Goal: Task Accomplishment & Management: Manage account settings

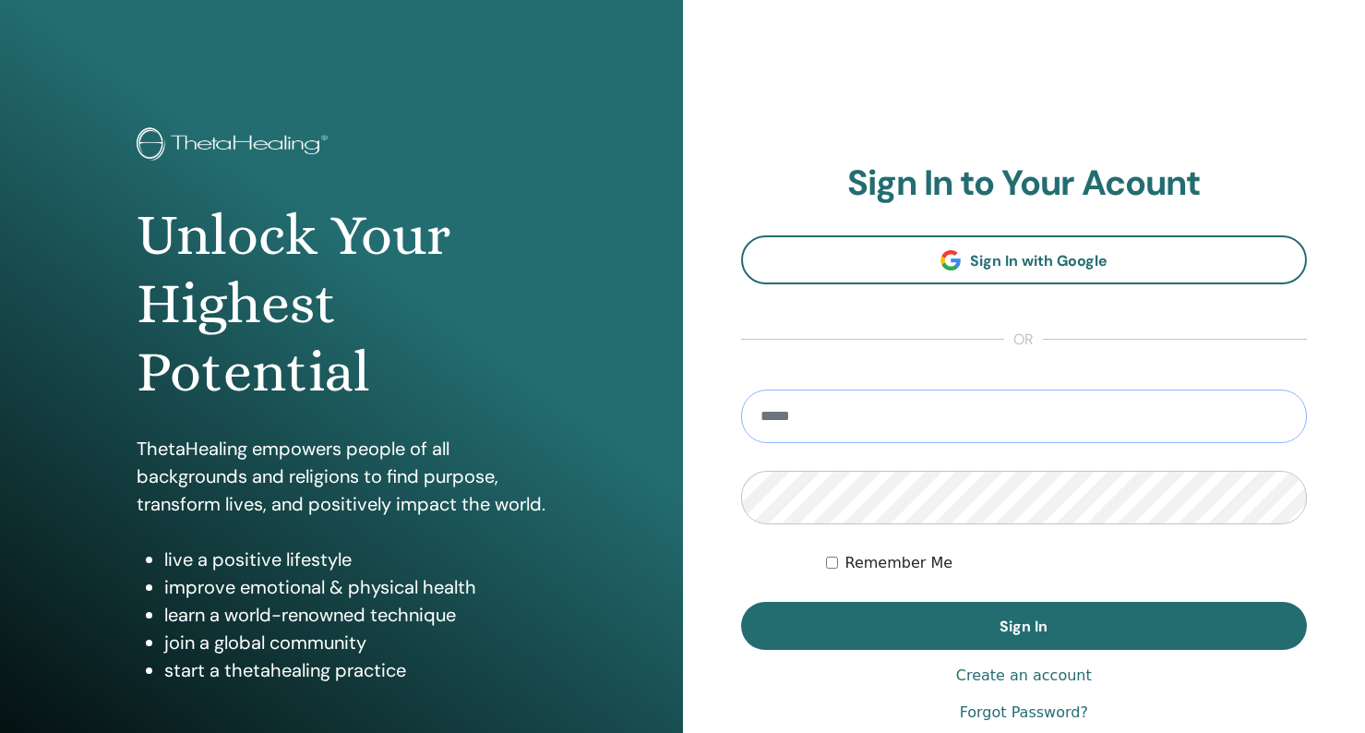
paste input "**********"
type input "**********"
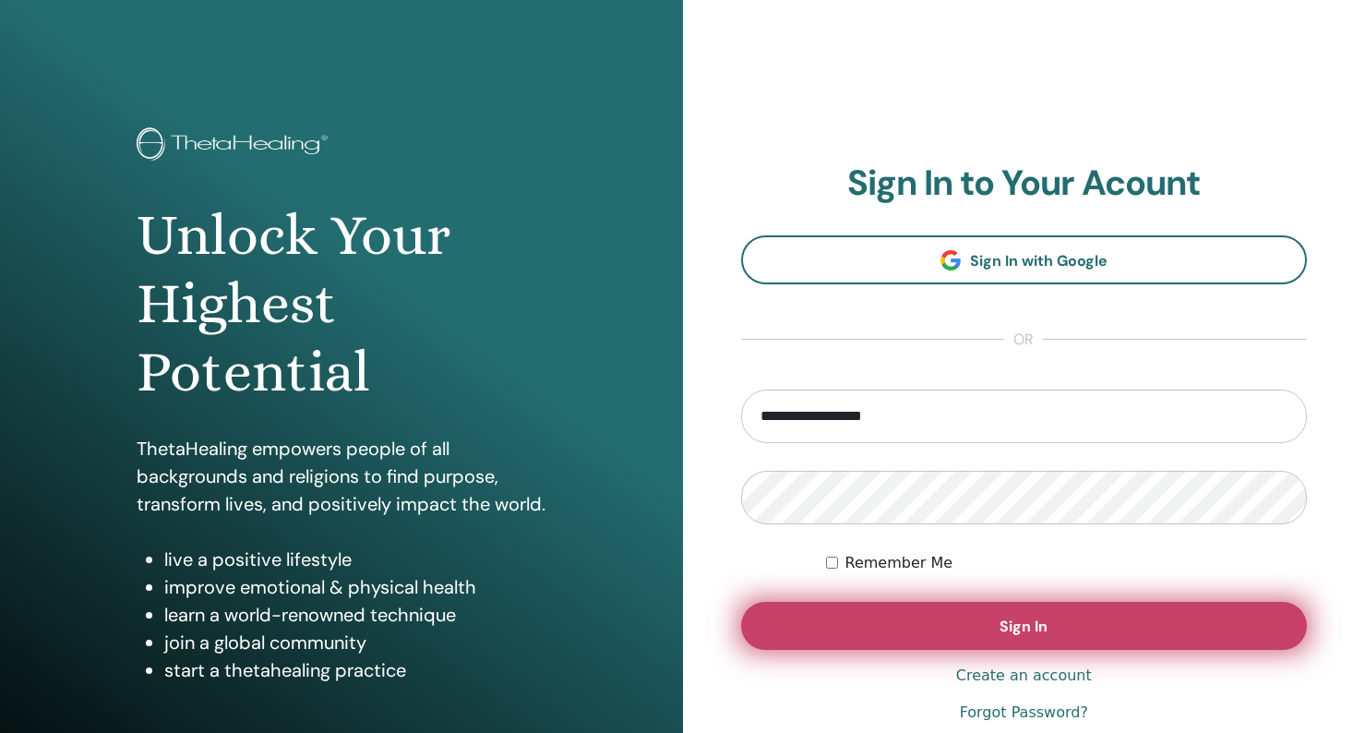
click at [891, 633] on button "Sign In" at bounding box center [1024, 626] width 567 height 48
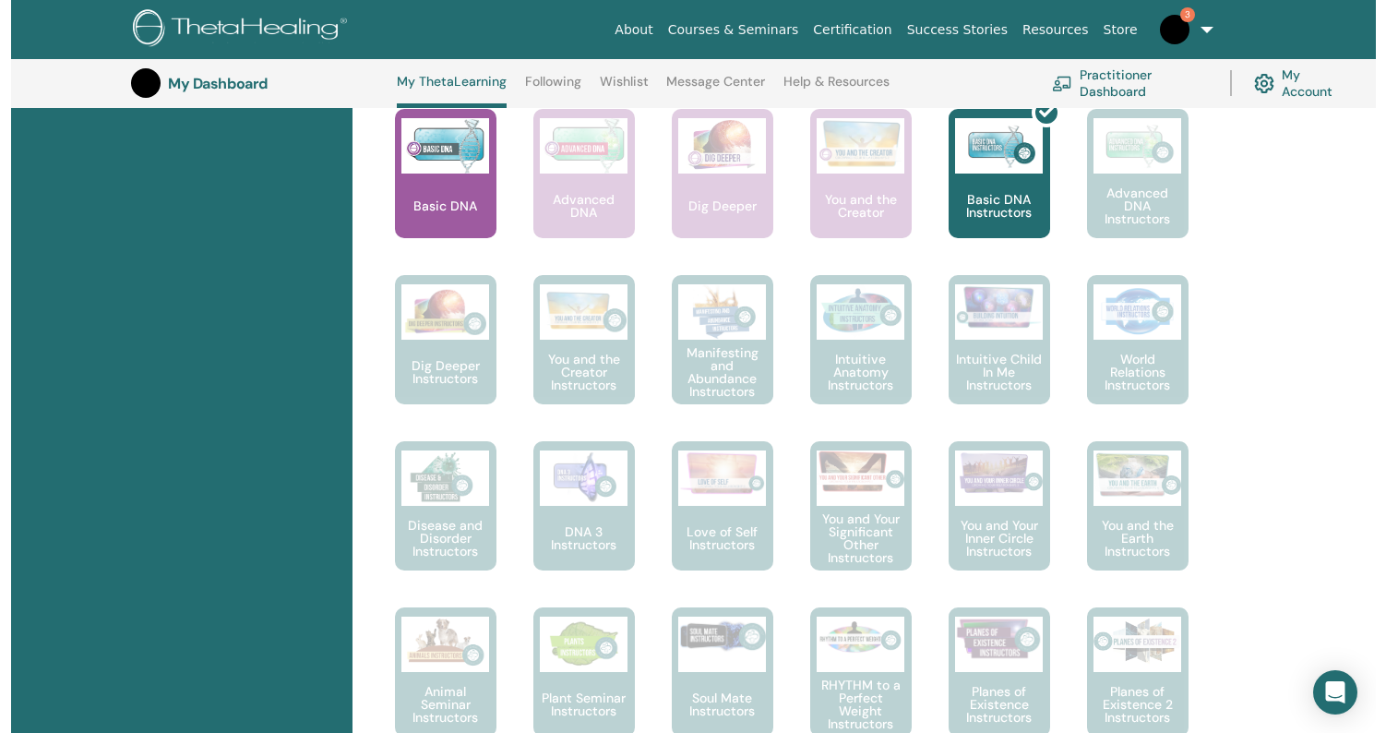
scroll to position [781, 0]
